Goal: Task Accomplishment & Management: Manage account settings

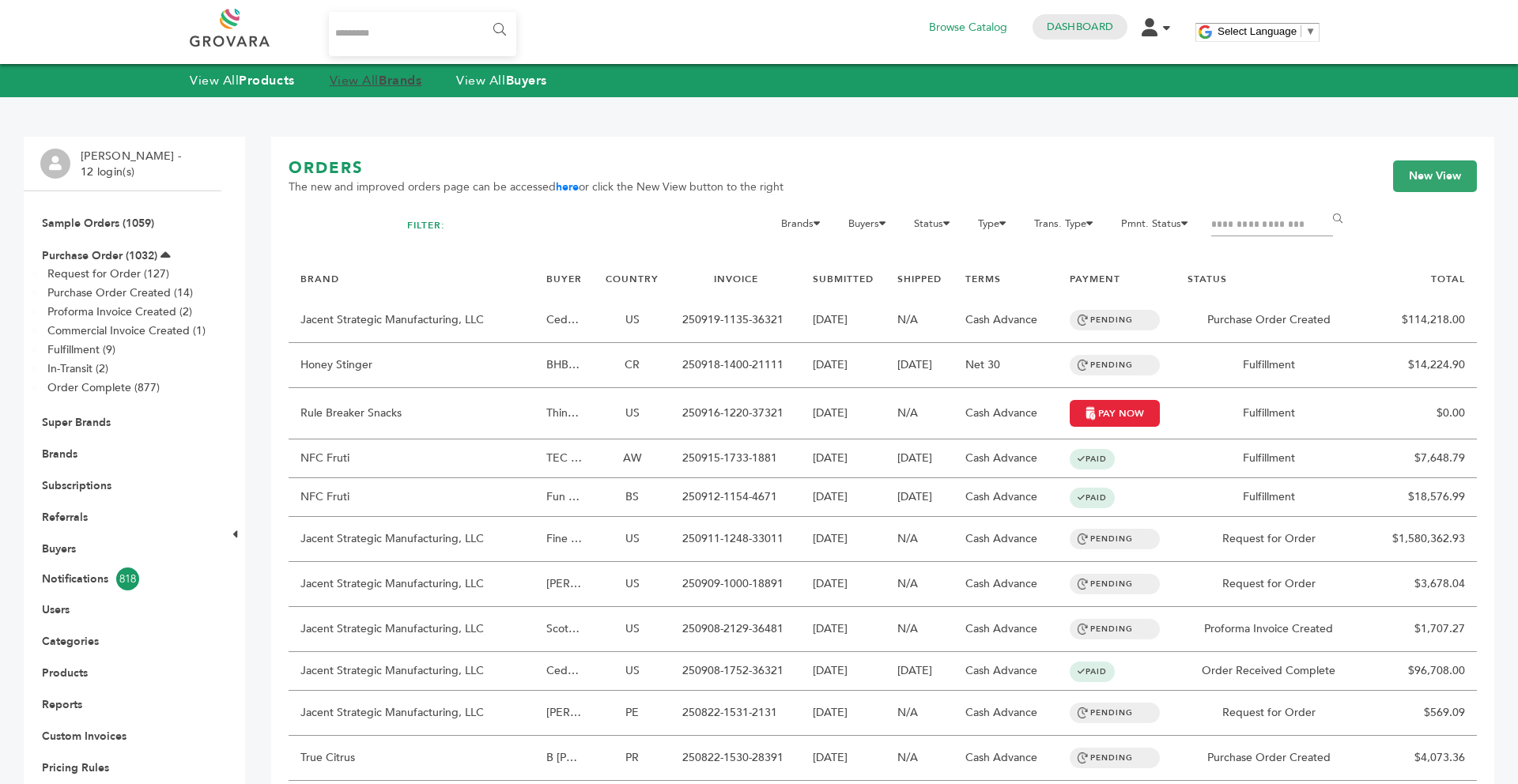
click at [378, 78] on link "View All Brands" at bounding box center [376, 80] width 93 height 17
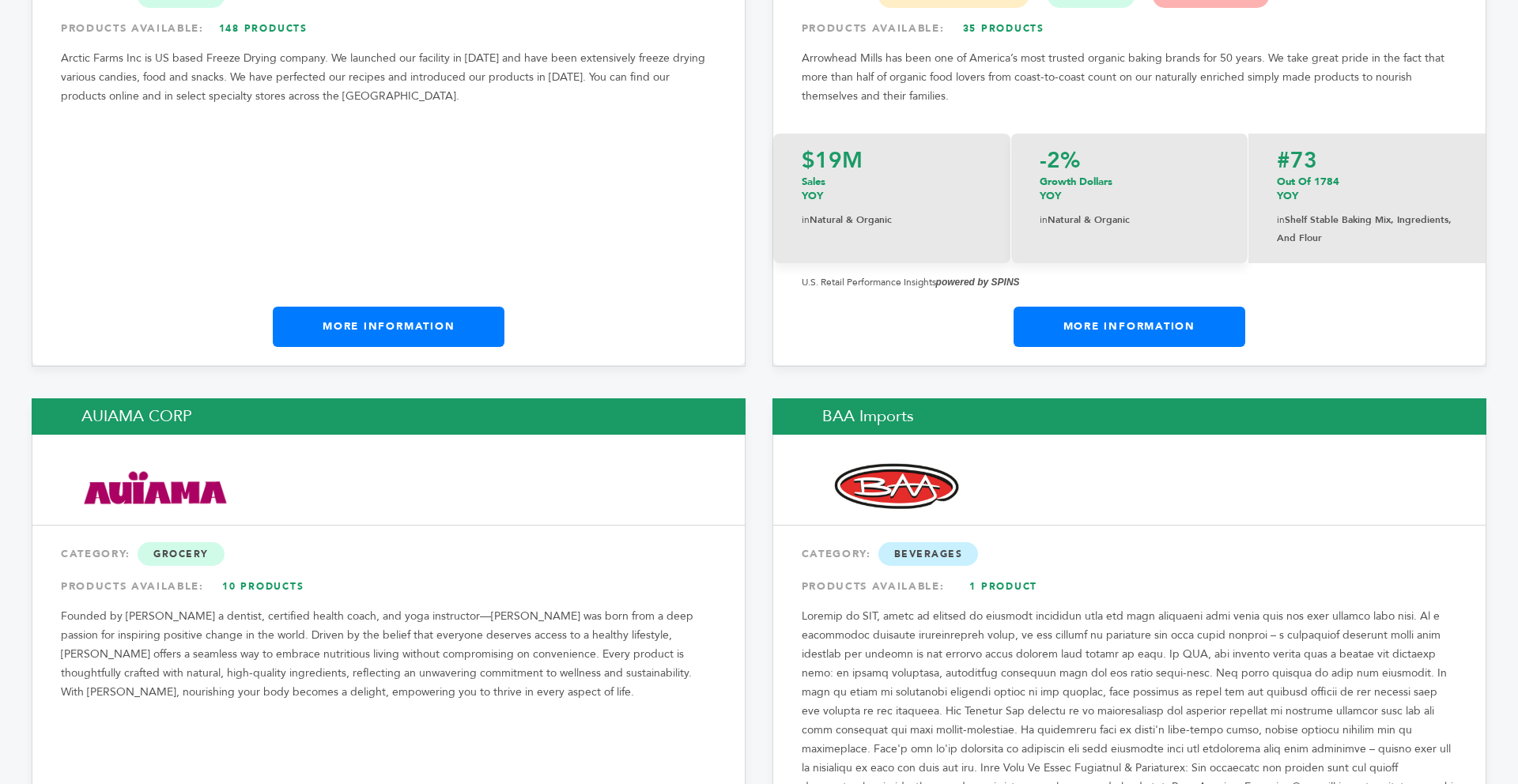
scroll to position [3035, 0]
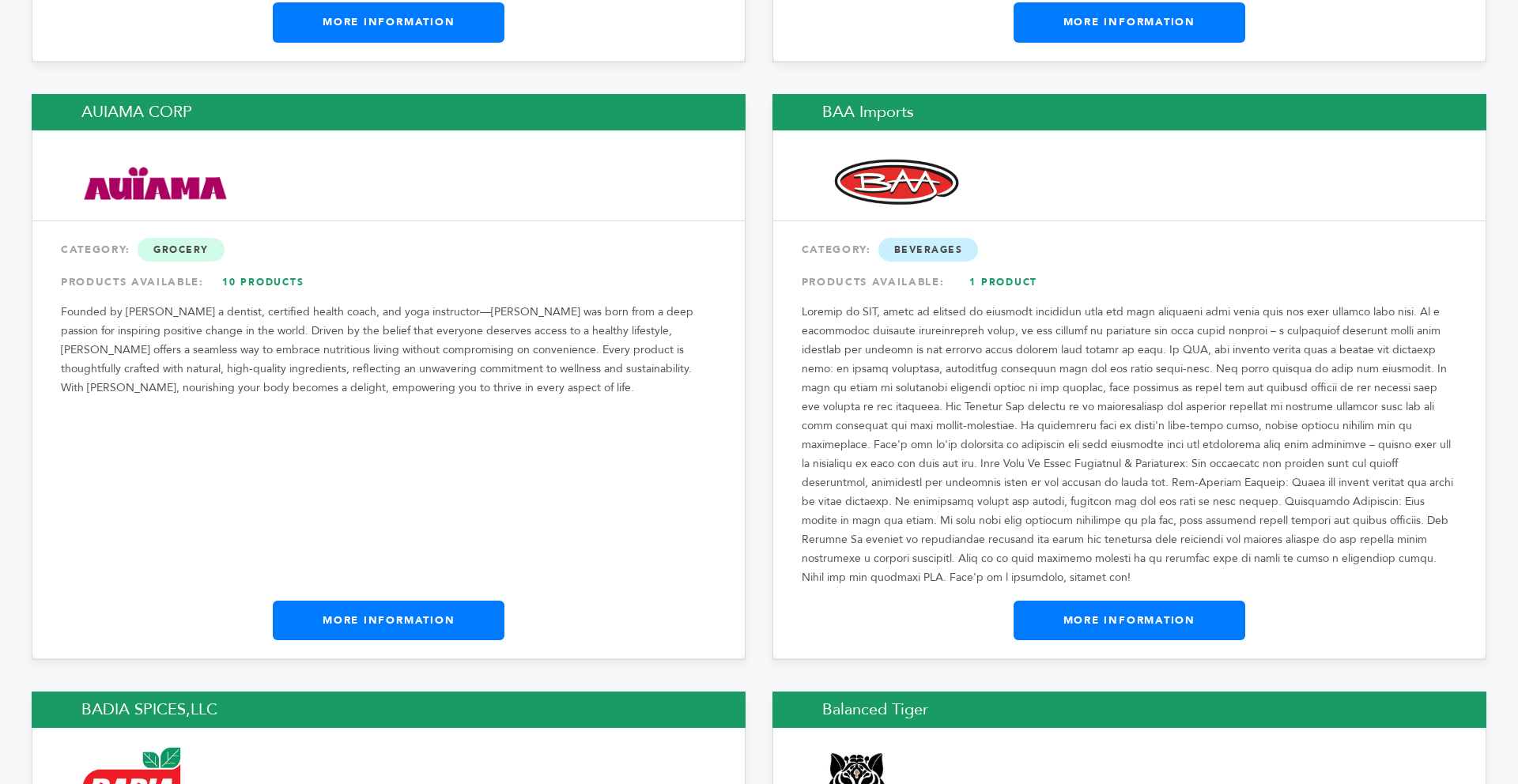
click at [434, 601] on link "More Information" at bounding box center [388, 621] width 231 height 40
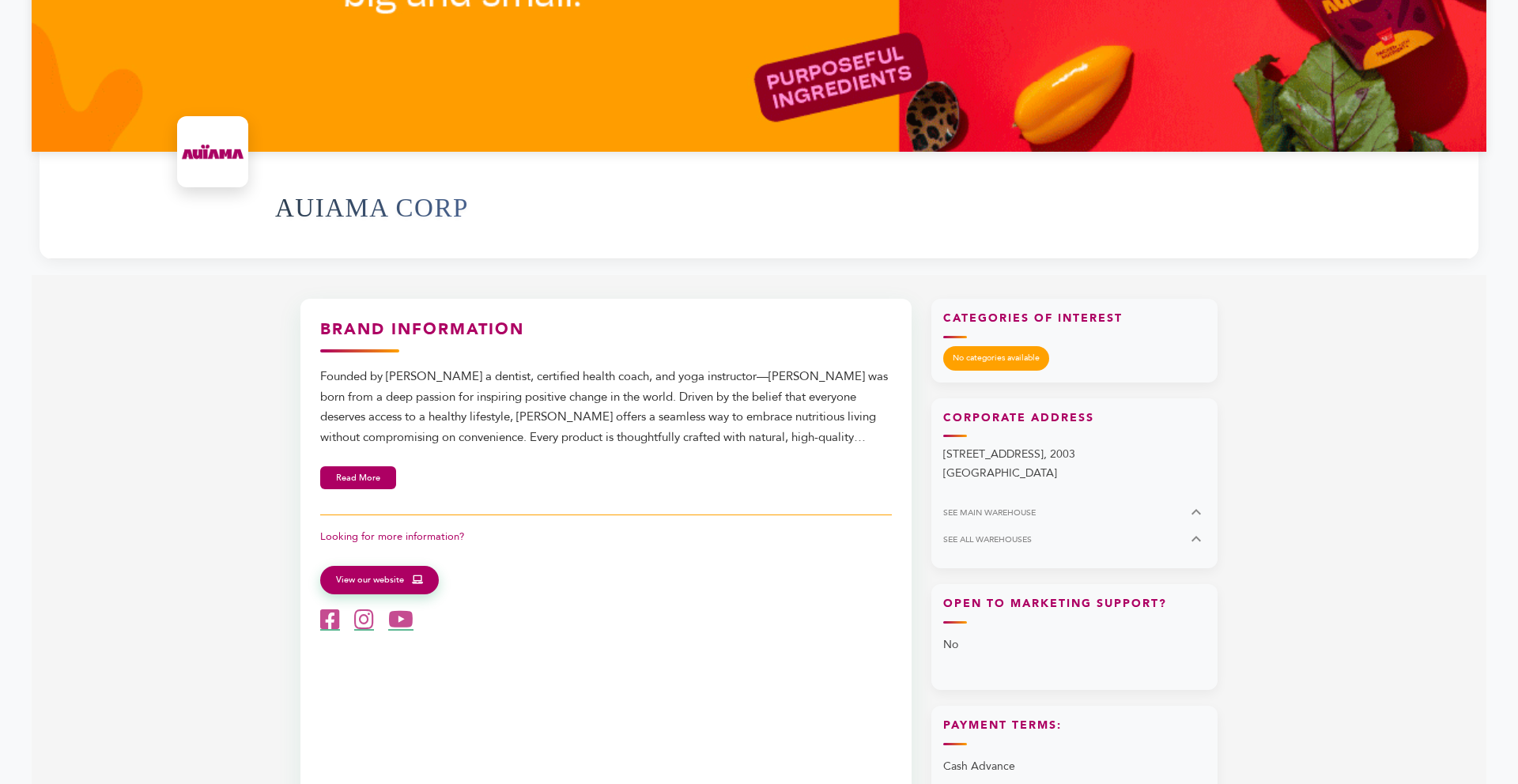
scroll to position [416, 0]
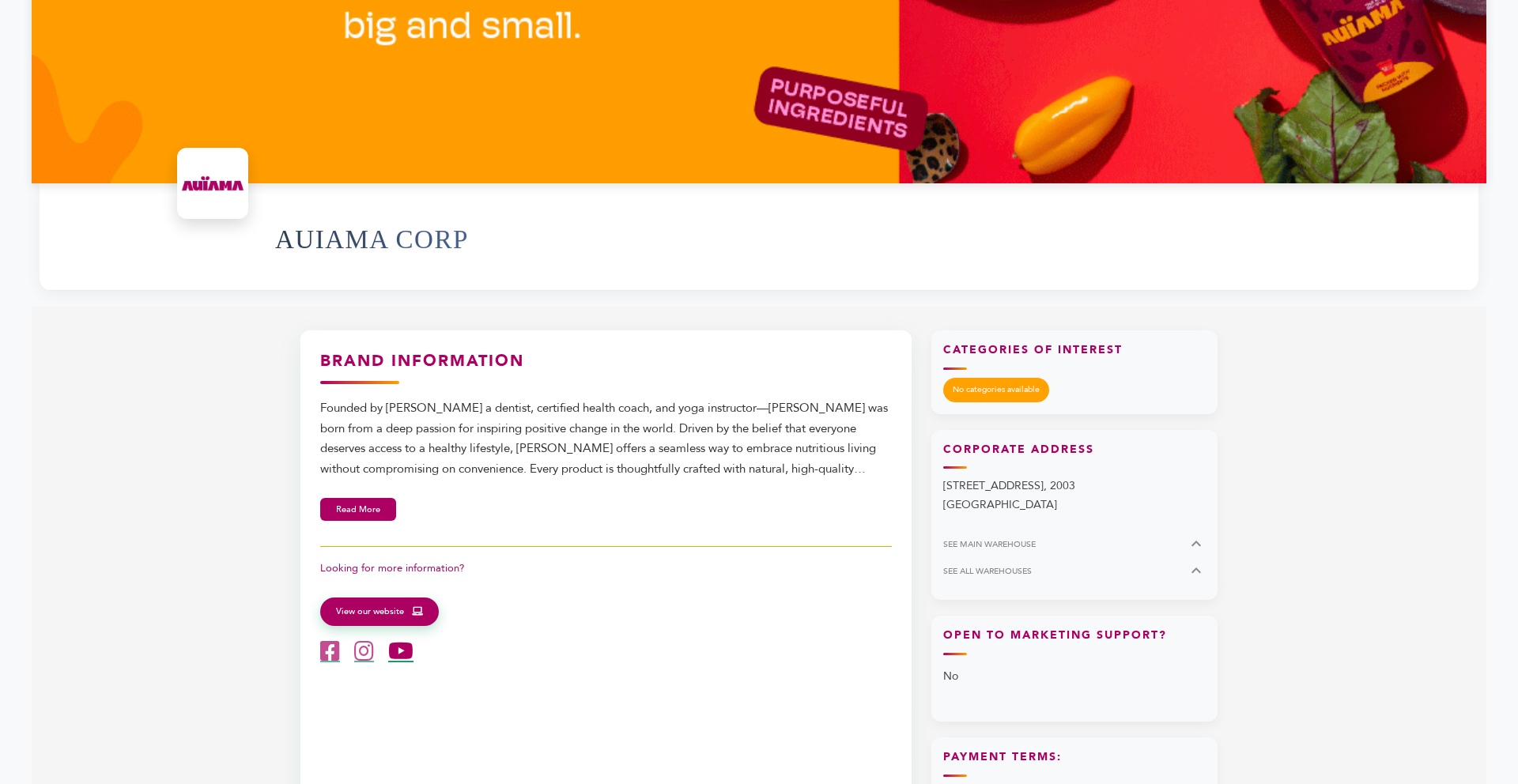
click at [399, 654] on icon at bounding box center [401, 651] width 26 height 22
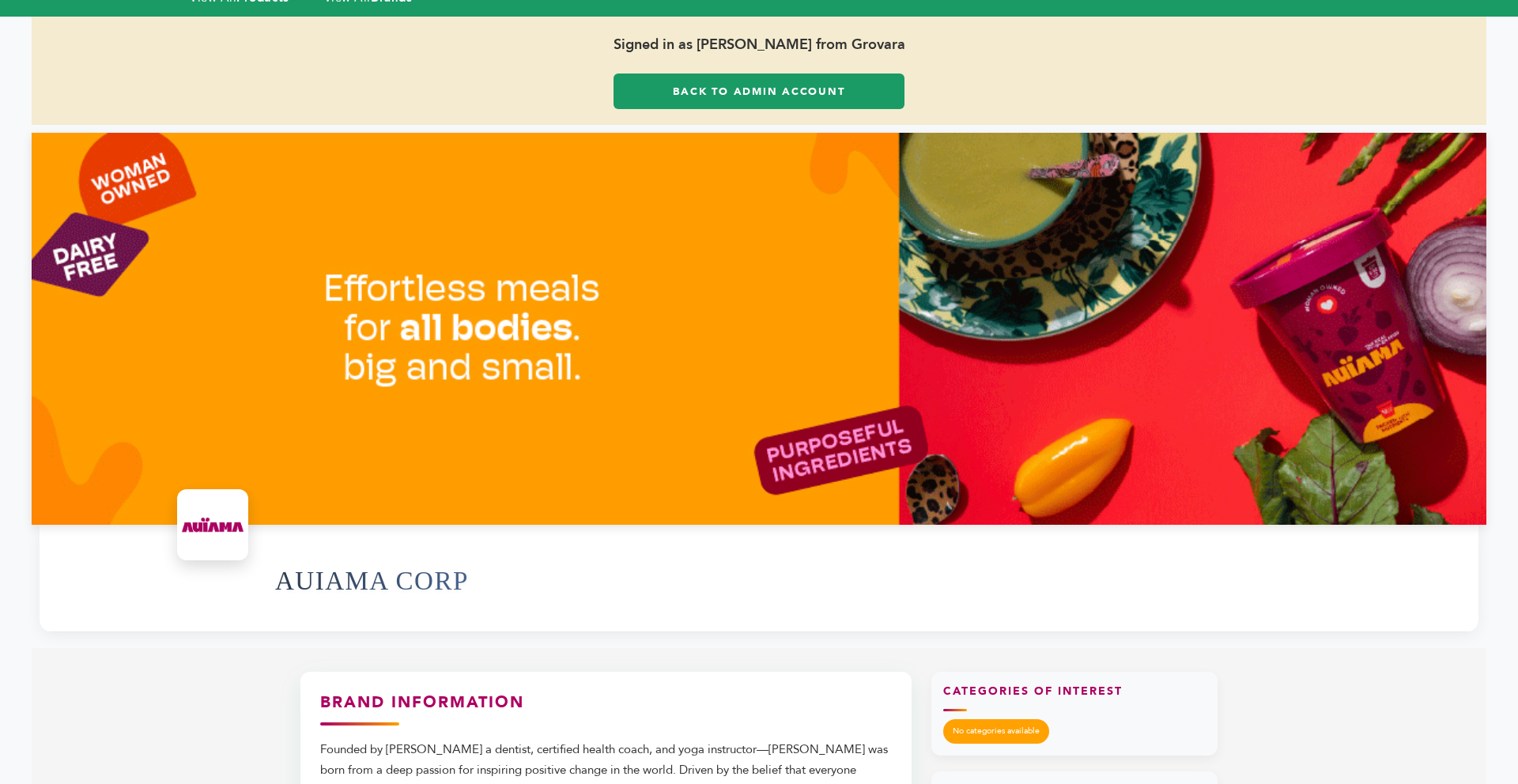
scroll to position [0, 0]
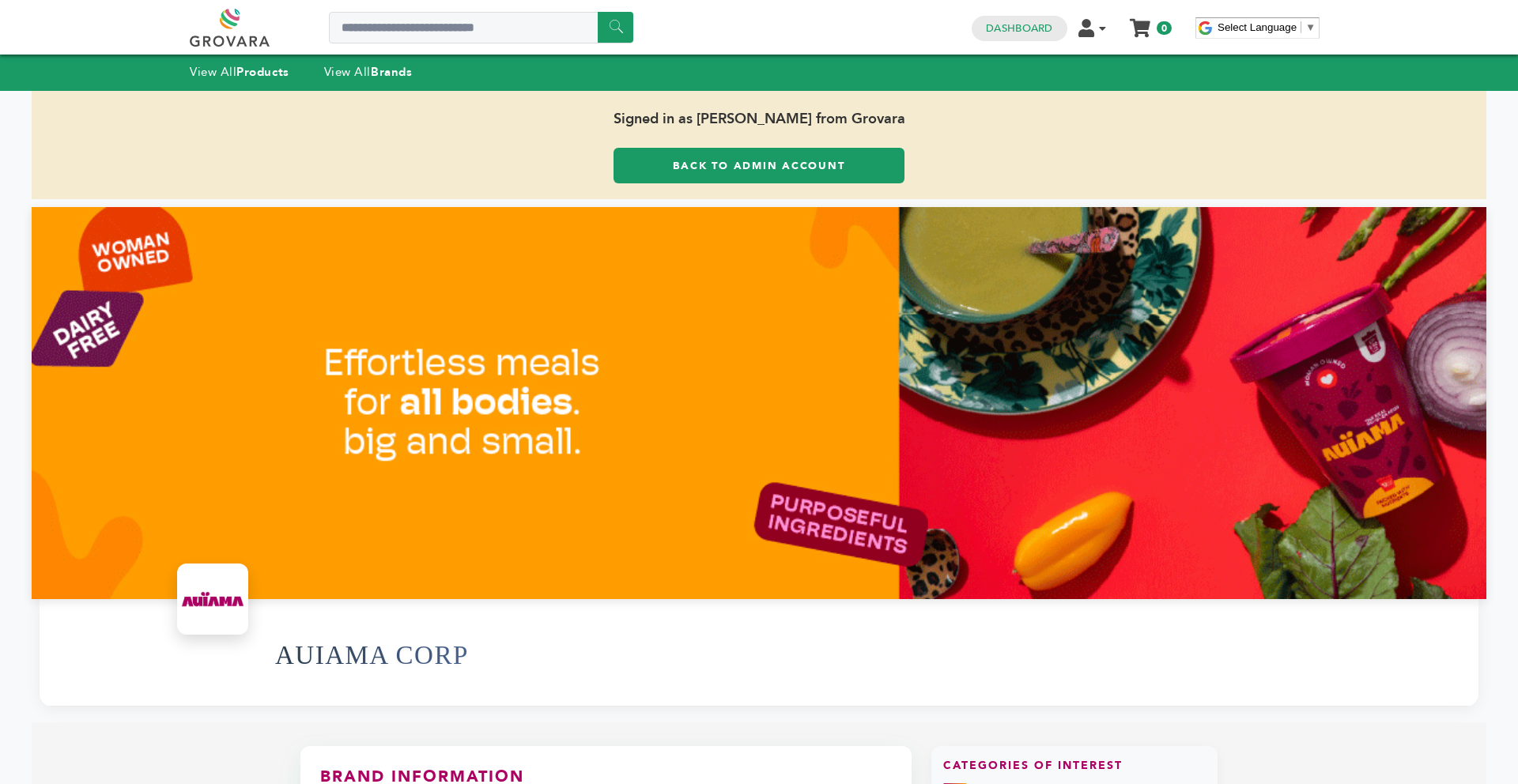
click at [622, 172] on link "Back to Admin Account" at bounding box center [759, 165] width 291 height 36
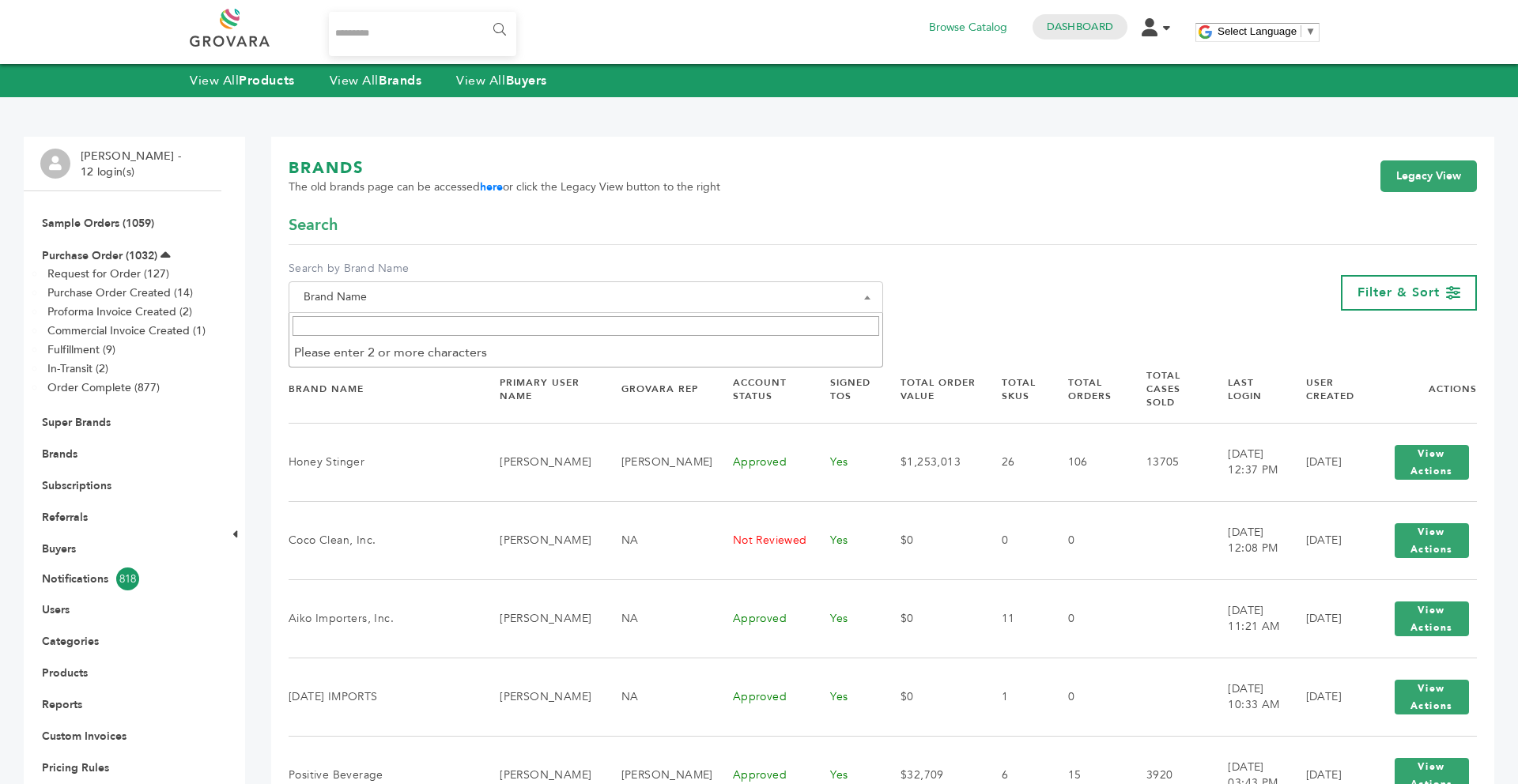
click at [353, 324] on input "Search" at bounding box center [586, 326] width 587 height 20
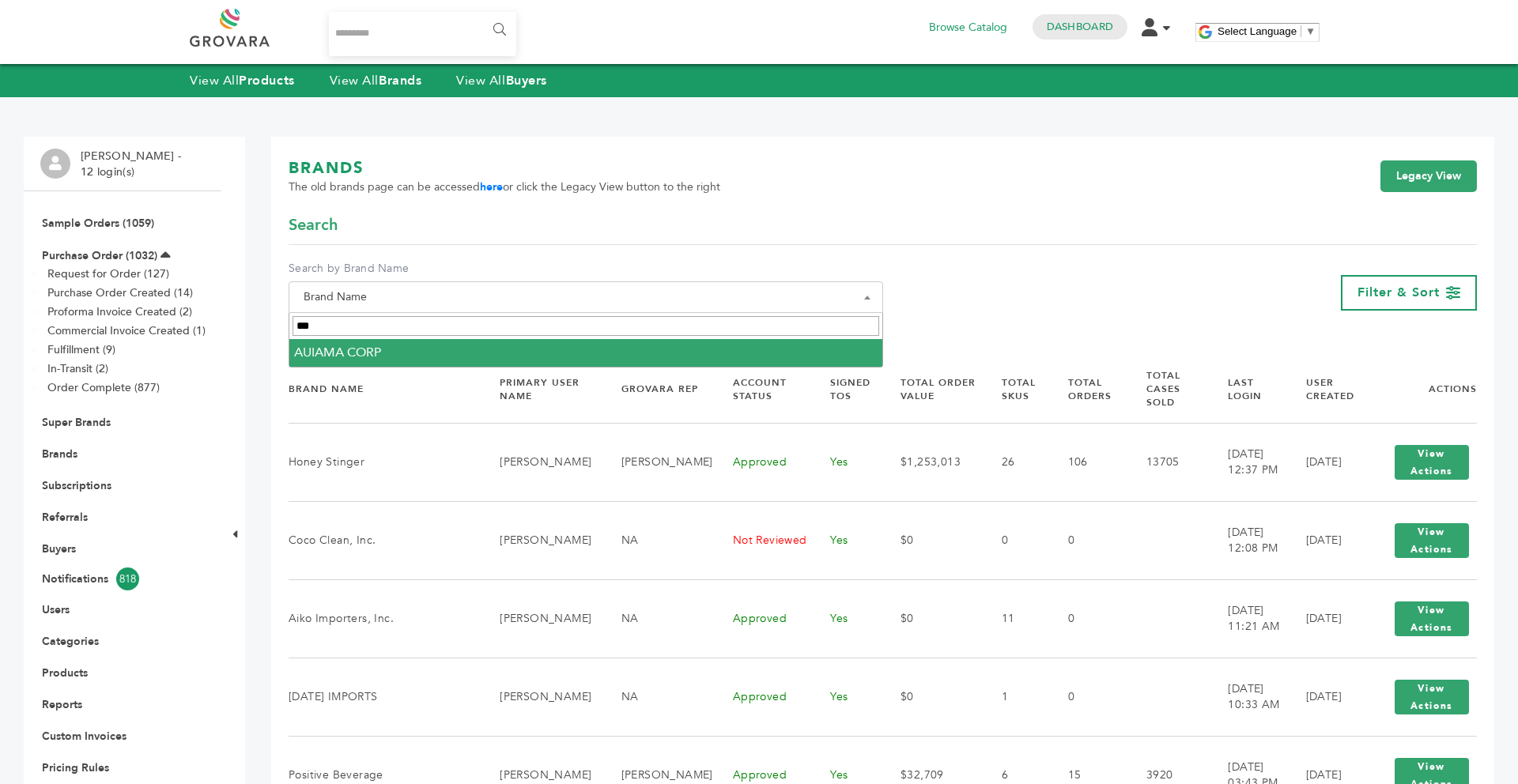
type input "***"
select select "**********"
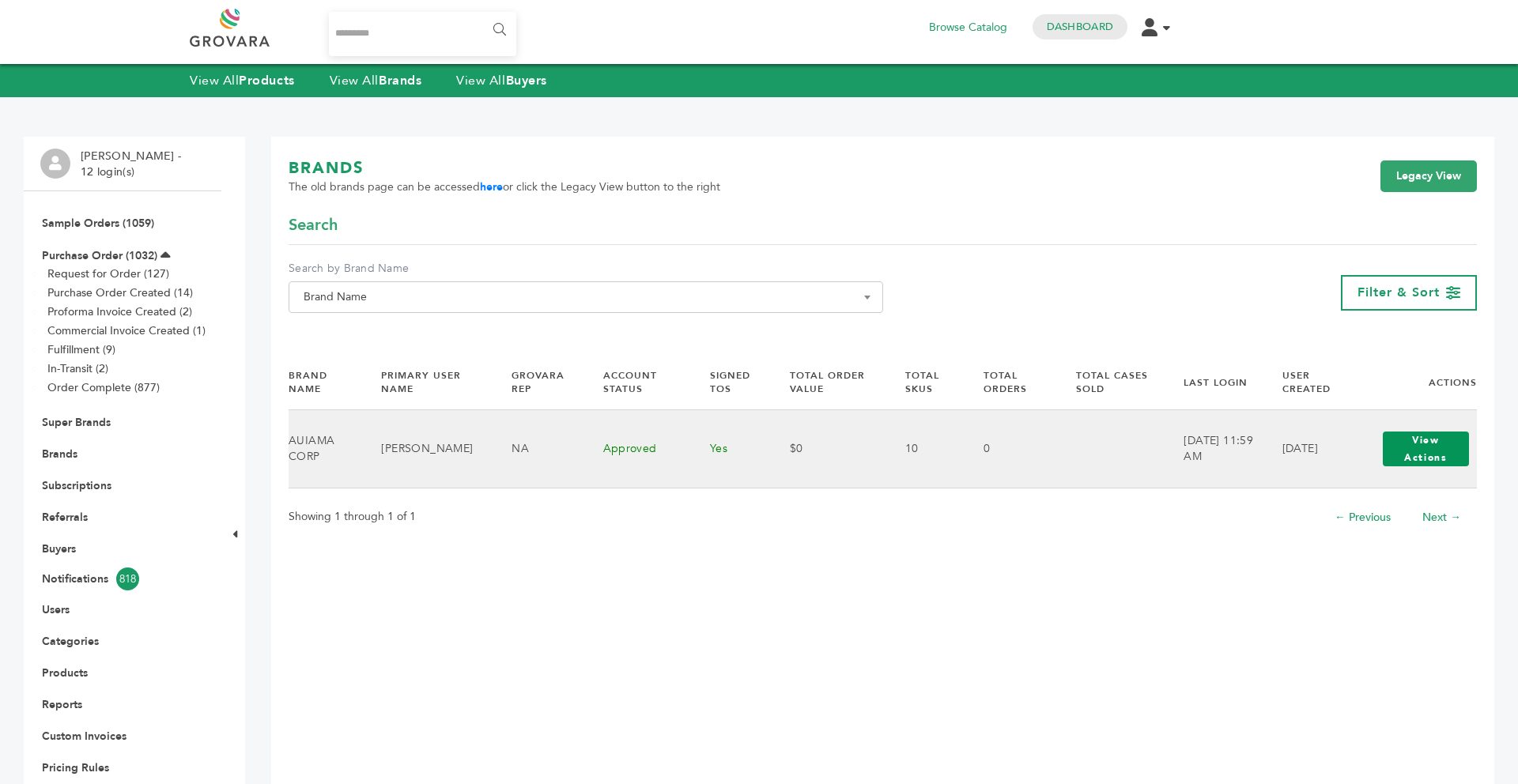
click at [1397, 448] on button "View Actions" at bounding box center [1426, 449] width 87 height 35
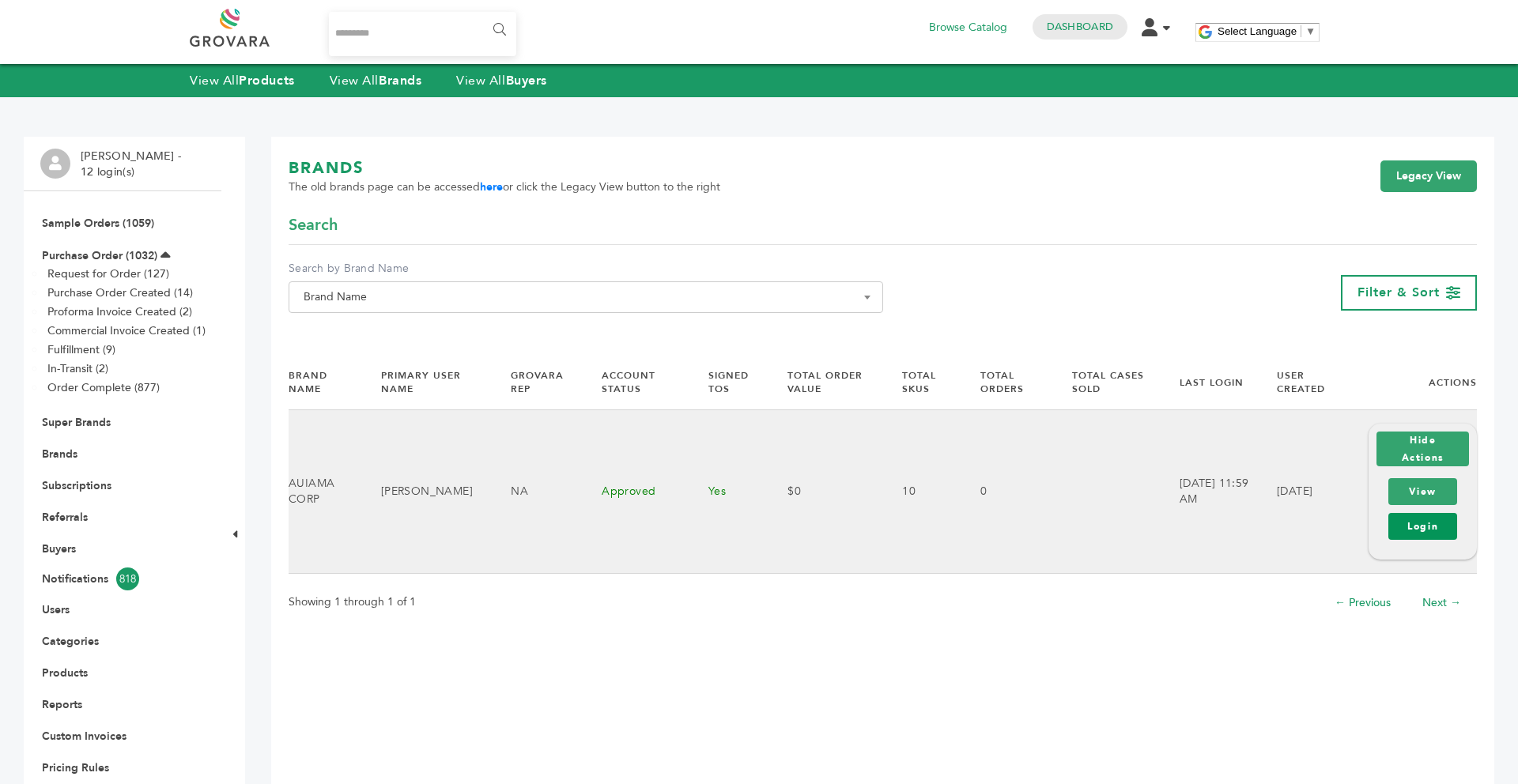
click at [1423, 525] on link "Login" at bounding box center [1422, 526] width 69 height 26
